Goal: Task Accomplishment & Management: Manage account settings

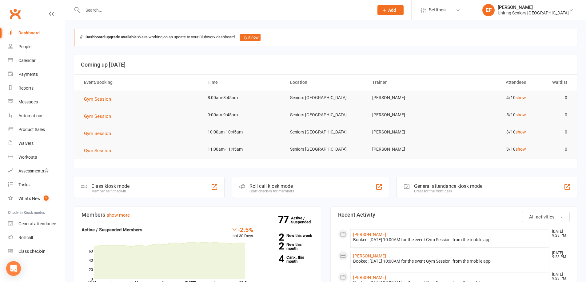
drag, startPoint x: 150, startPoint y: 8, endPoint x: 149, endPoint y: 11, distance: 3.1
click at [150, 10] on input "text" at bounding box center [225, 10] width 288 height 9
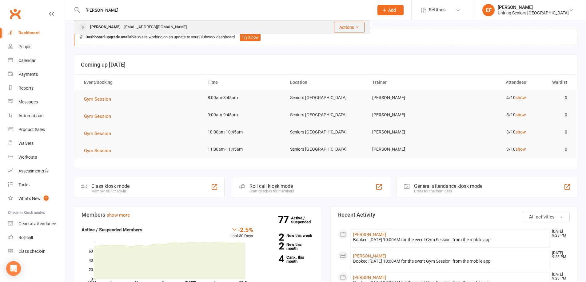
type input "[PERSON_NAME]"
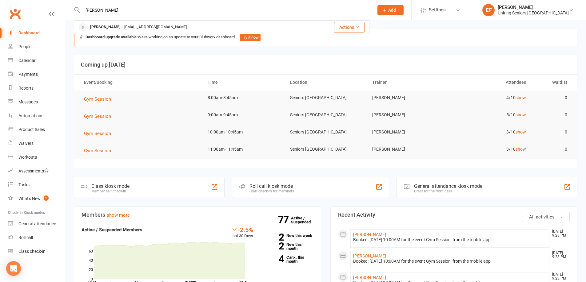
click at [112, 26] on div "[PERSON_NAME]" at bounding box center [105, 27] width 34 height 9
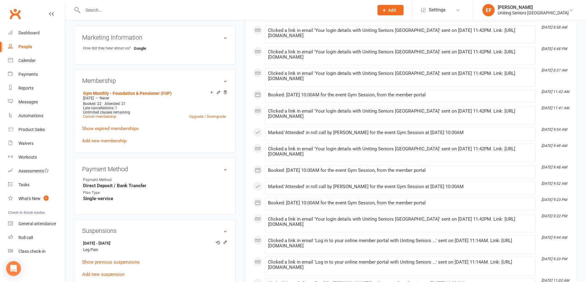
scroll to position [307, 0]
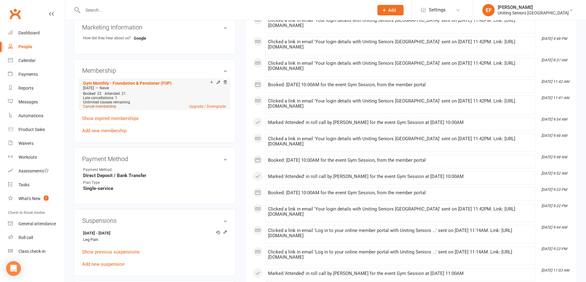
click at [105, 105] on link "Cancel membership" at bounding box center [99, 107] width 33 height 4
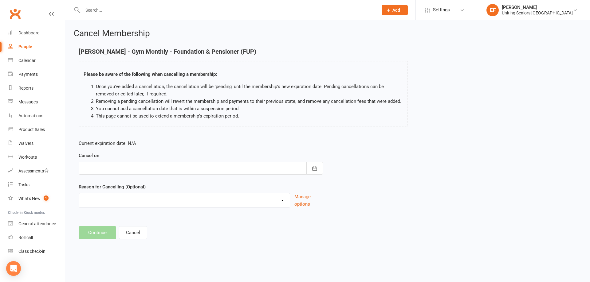
click at [264, 166] on div at bounding box center [201, 168] width 244 height 13
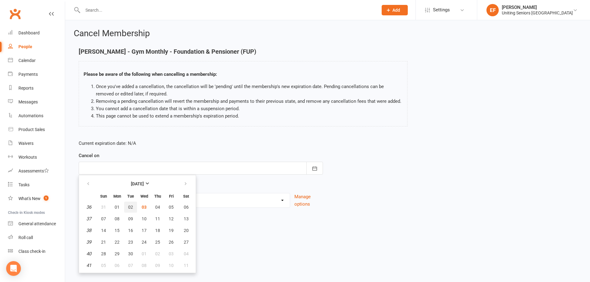
click at [129, 208] on span "02" at bounding box center [130, 207] width 5 height 5
type input "[DATE]"
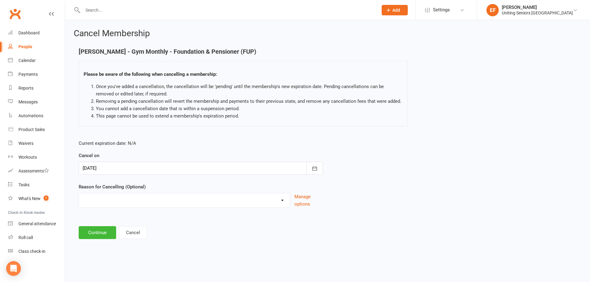
drag, startPoint x: 121, startPoint y: 198, endPoint x: 124, endPoint y: 200, distance: 3.9
click at [121, 198] on select "Health Holiday Injury Other reason" at bounding box center [184, 200] width 211 height 12
click at [79, 201] on select "Health Holiday Injury Other reason" at bounding box center [184, 200] width 211 height 12
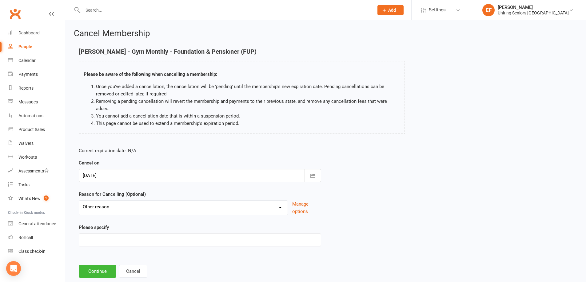
click at [101, 202] on select "Health Holiday Injury Other reason" at bounding box center [183, 207] width 208 height 12
click at [79, 201] on select "Health Holiday Injury Other reason" at bounding box center [183, 207] width 208 height 12
click at [117, 239] on input at bounding box center [200, 240] width 242 height 13
click at [246, 204] on select "Health Holiday Injury Other reason" at bounding box center [183, 207] width 208 height 12
click at [79, 201] on select "Health Holiday Injury Other reason" at bounding box center [183, 207] width 208 height 12
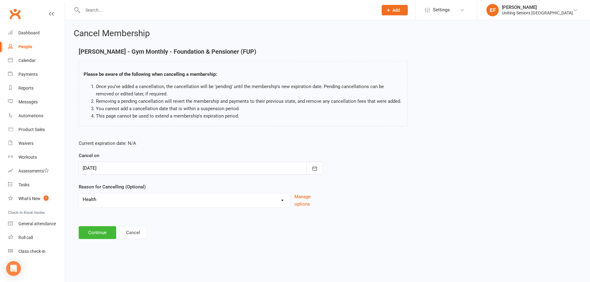
click at [121, 203] on select "Health Holiday Injury Other reason" at bounding box center [184, 200] width 211 height 12
select select "3"
click at [79, 201] on select "Health Holiday Injury Other reason" at bounding box center [184, 200] width 211 height 12
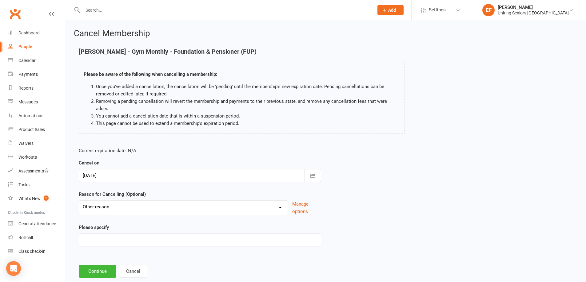
drag, startPoint x: 111, startPoint y: 233, endPoint x: 112, endPoint y: 240, distance: 6.8
click at [111, 234] on div "Please specify" at bounding box center [200, 235] width 242 height 23
click at [112, 241] on input at bounding box center [200, 240] width 242 height 13
type input "No longer wants to attend"
click at [97, 273] on button "Continue" at bounding box center [97, 271] width 37 height 13
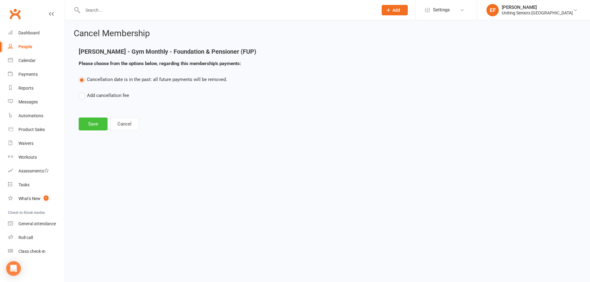
click at [102, 127] on button "Save" at bounding box center [93, 124] width 29 height 13
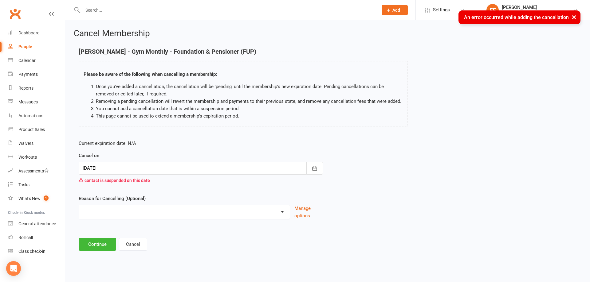
click at [133, 170] on div at bounding box center [201, 168] width 244 height 13
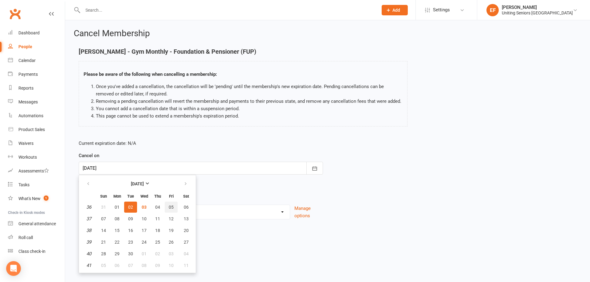
drag, startPoint x: 174, startPoint y: 205, endPoint x: 170, endPoint y: 204, distance: 3.4
click at [174, 205] on button "05" at bounding box center [171, 207] width 13 height 11
type input "[DATE]"
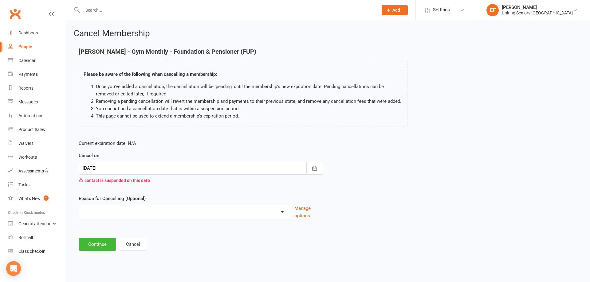
click at [129, 211] on select "Health Holiday Injury Other reason" at bounding box center [184, 211] width 211 height 12
select select "3"
click at [79, 213] on select "Health Holiday Injury Other reason" at bounding box center [184, 211] width 211 height 12
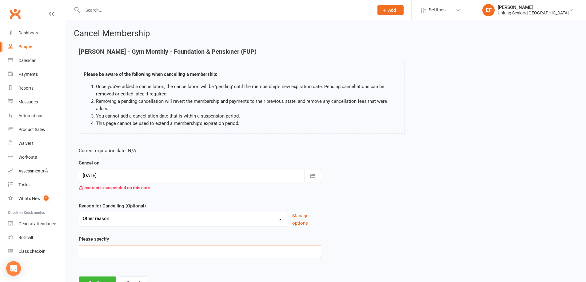
click at [102, 253] on input at bounding box center [200, 252] width 242 height 13
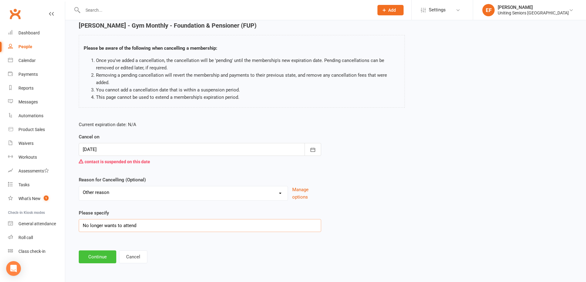
type input "No longer wants to attend"
click at [98, 260] on button "Continue" at bounding box center [97, 257] width 37 height 13
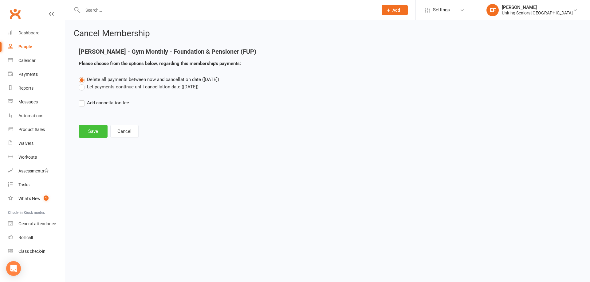
click at [105, 130] on button "Save" at bounding box center [93, 131] width 29 height 13
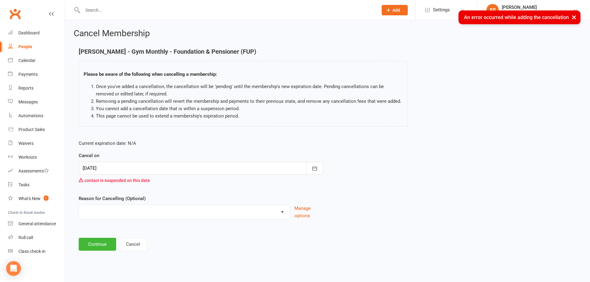
click at [183, 170] on div at bounding box center [201, 168] width 244 height 13
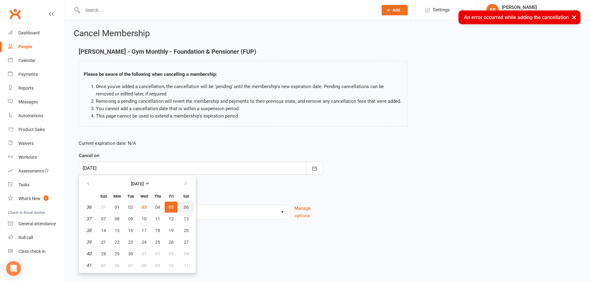
click at [188, 207] on span "06" at bounding box center [186, 207] width 5 height 5
type input "[DATE]"
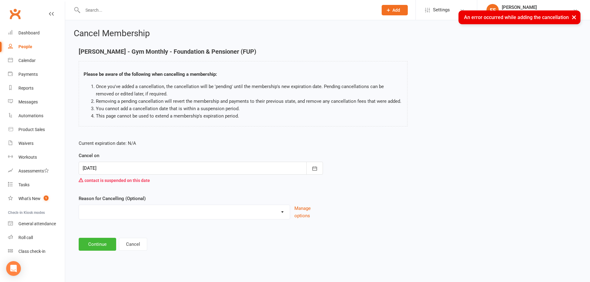
click at [148, 207] on select "Health Holiday Injury Other reason" at bounding box center [184, 211] width 211 height 12
select select "3"
click at [79, 213] on select "Health Holiday Injury Other reason" at bounding box center [184, 211] width 211 height 12
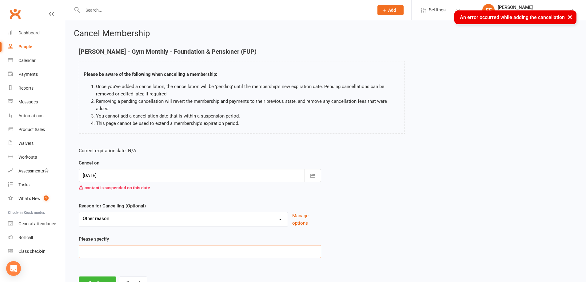
click at [104, 253] on input at bounding box center [200, 252] width 242 height 13
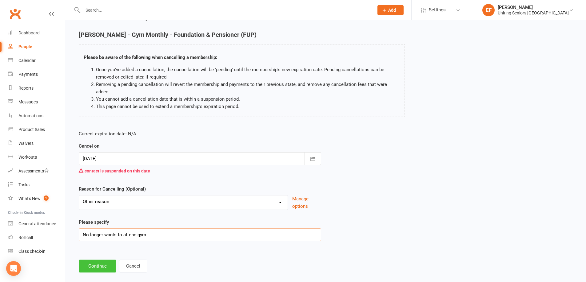
scroll to position [26, 0]
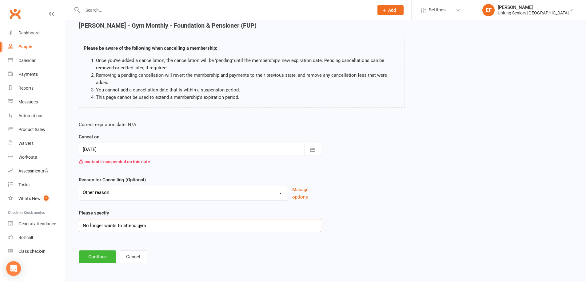
type input "No longer wants to attend gym"
click at [99, 259] on button "Continue" at bounding box center [97, 257] width 37 height 13
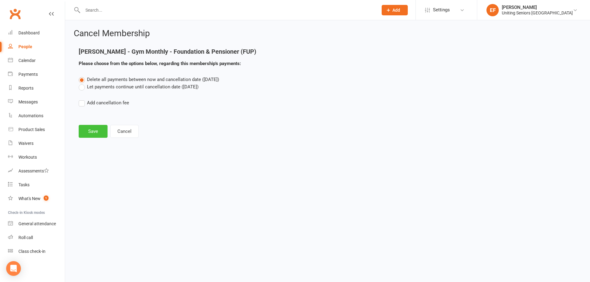
click at [105, 130] on button "Save" at bounding box center [93, 131] width 29 height 13
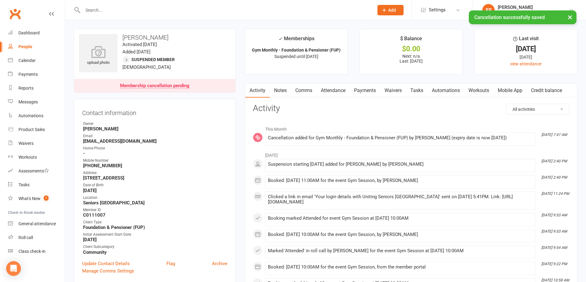
click at [572, 18] on button "×" at bounding box center [569, 16] width 11 height 13
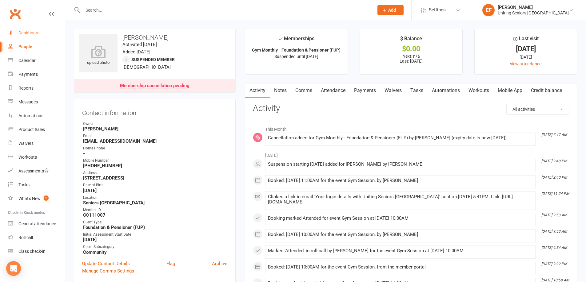
click at [30, 34] on div "Dashboard" at bounding box center [28, 32] width 21 height 5
